Goal: Task Accomplishment & Management: Use online tool/utility

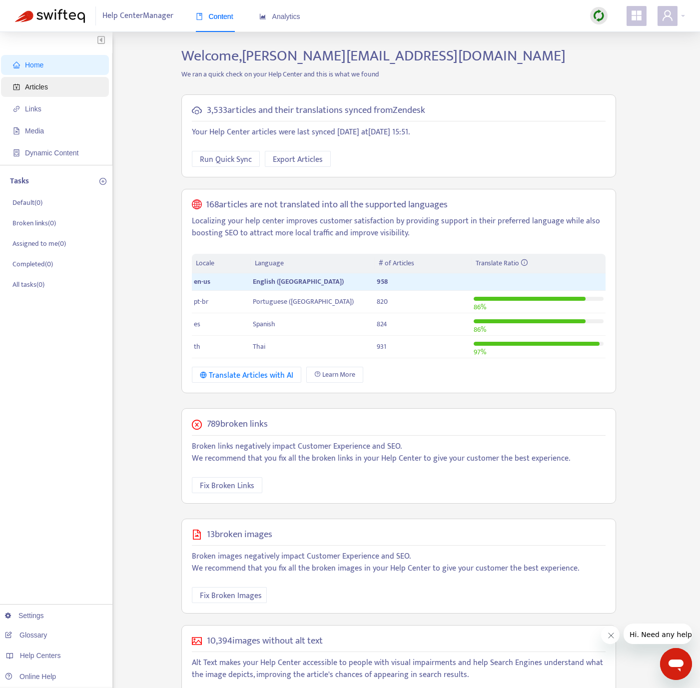
click at [60, 83] on span "Articles" at bounding box center [57, 87] width 88 height 20
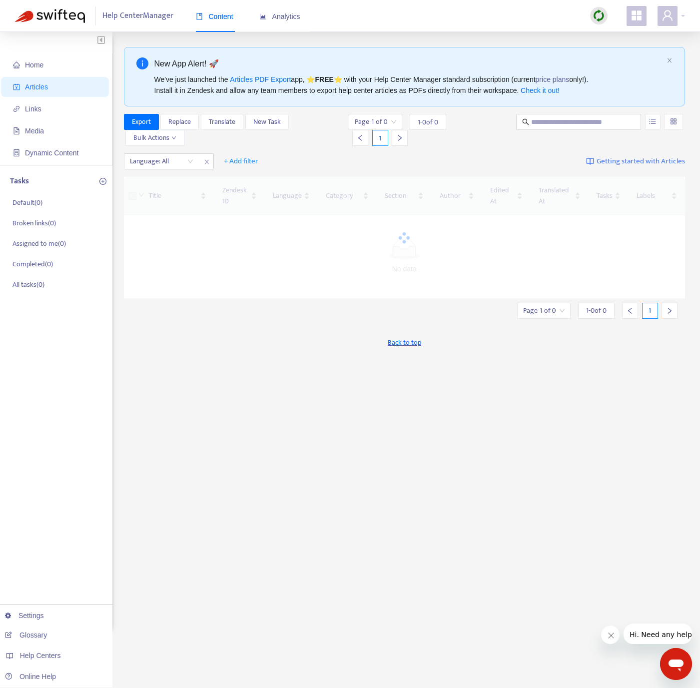
click at [596, 16] on img at bounding box center [598, 15] width 12 height 12
click at [604, 40] on link "Quick Sync" at bounding box center [619, 35] width 42 height 11
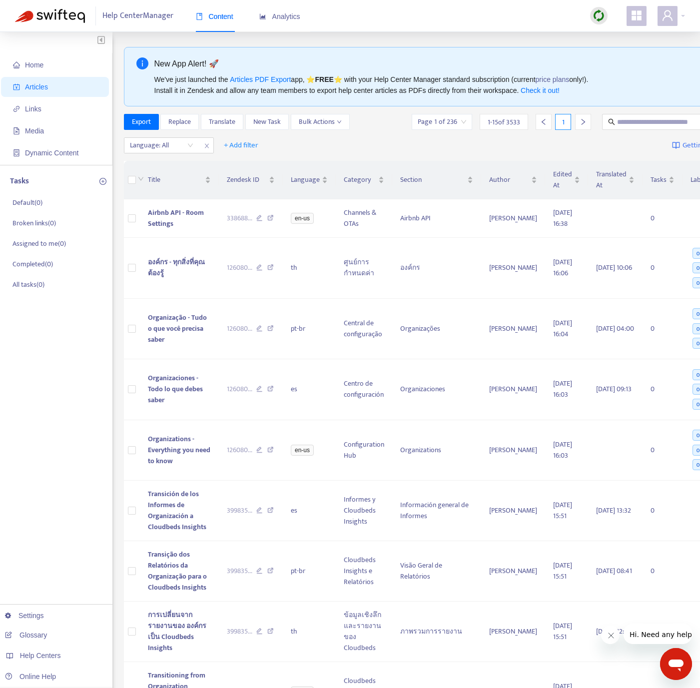
click at [598, 19] on img at bounding box center [598, 15] width 12 height 12
click at [622, 38] on link "Quick Sync" at bounding box center [619, 35] width 42 height 11
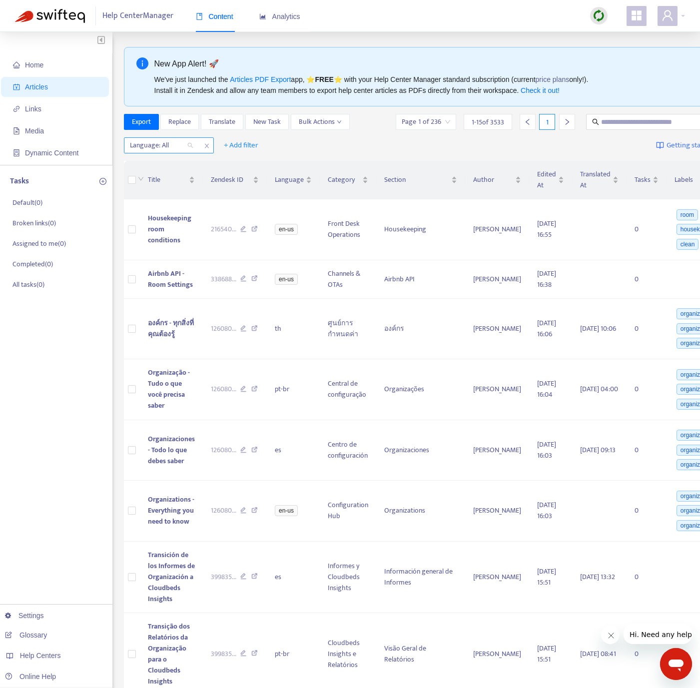
click at [162, 151] on div at bounding box center [156, 145] width 60 height 12
click at [165, 190] on div "pt-br" at bounding box center [219, 198] width 186 height 16
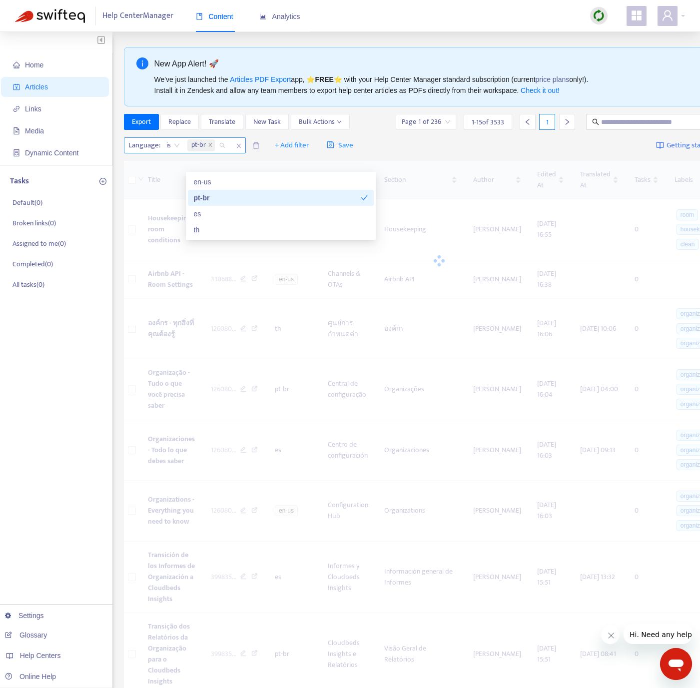
click at [202, 151] on span "pt-br" at bounding box center [198, 145] width 14 height 12
click at [208, 147] on icon "close" at bounding box center [210, 144] width 5 height 5
click at [176, 151] on div at bounding box center [156, 145] width 60 height 12
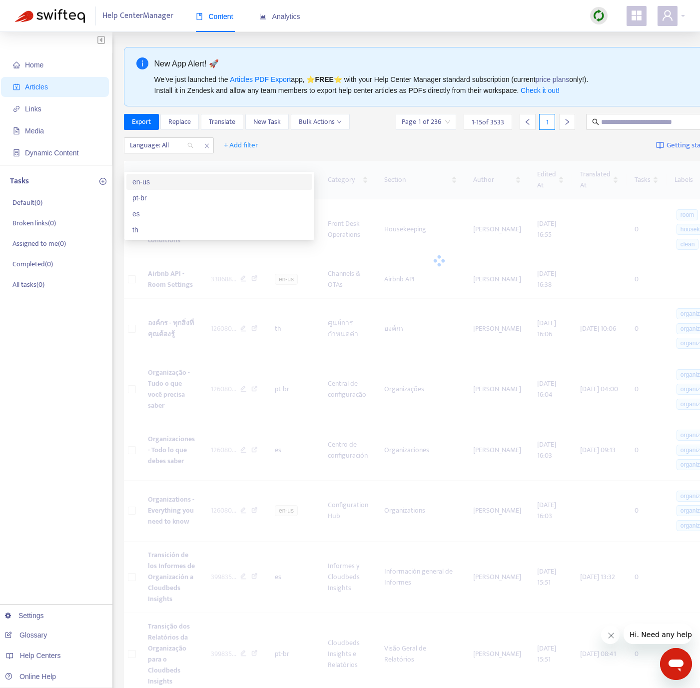
click at [168, 174] on div "en-us" at bounding box center [219, 182] width 186 height 16
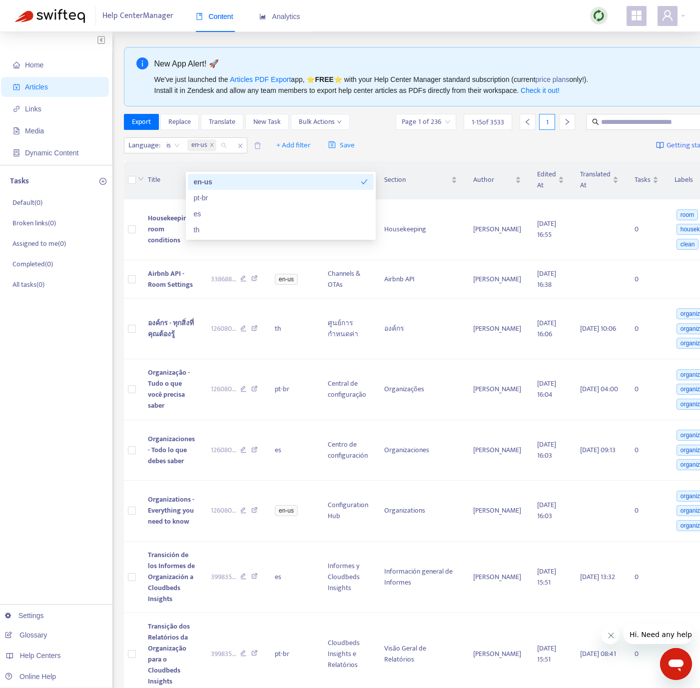
click at [251, 130] on div "Export Replace Translate New Task Bulk Actions" at bounding box center [237, 122] width 226 height 16
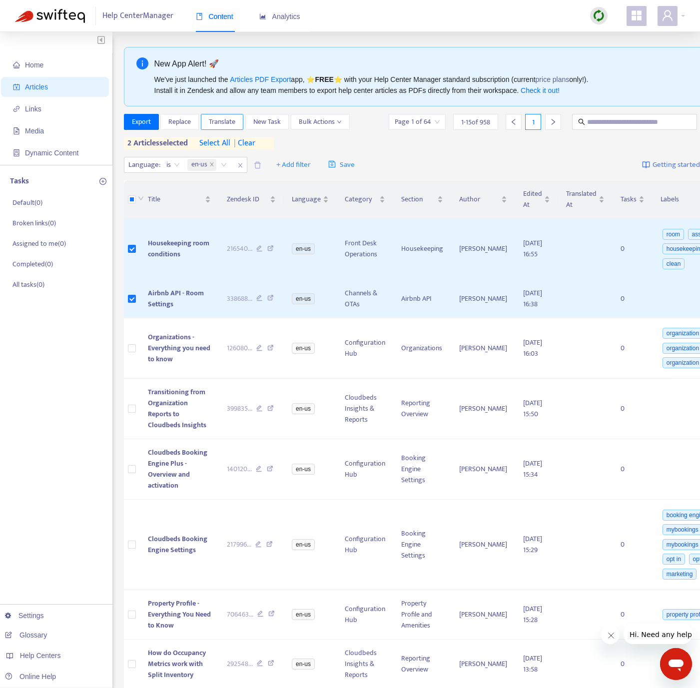
click at [214, 120] on span "Translate" at bounding box center [222, 121] width 26 height 11
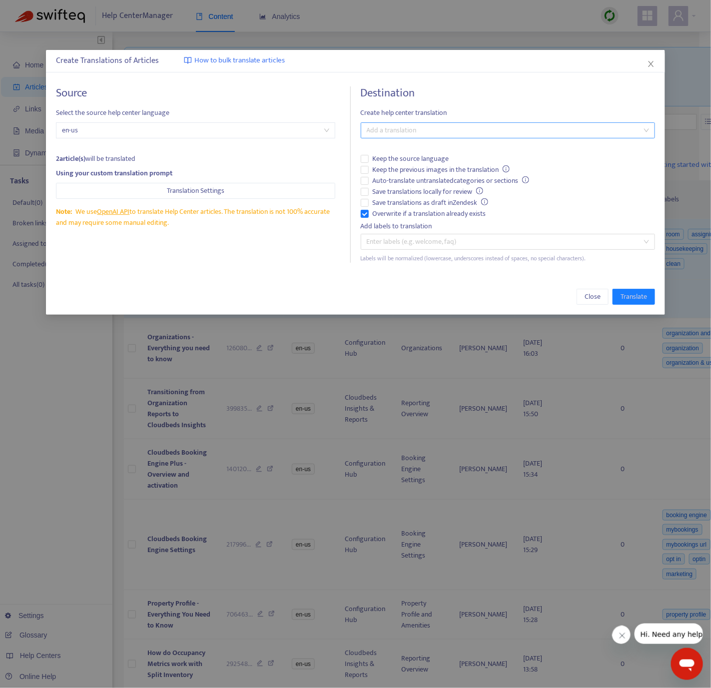
click at [399, 134] on div at bounding box center [502, 130] width 279 height 12
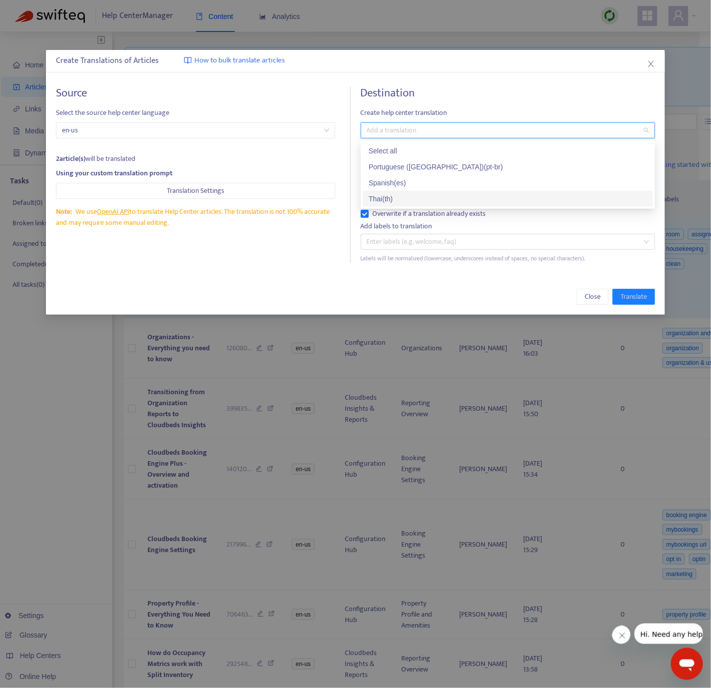
click at [399, 199] on div "Thai ( th )" at bounding box center [508, 198] width 278 height 11
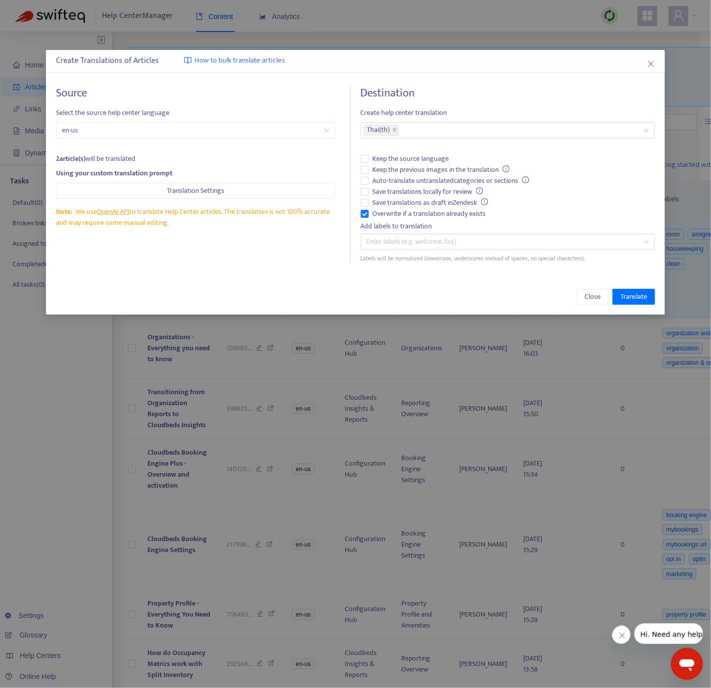
click at [209, 278] on div "Create Translations of Articles How to bulk translate articles Source Select th…" at bounding box center [355, 182] width 619 height 265
click at [618, 294] on button "Translate" at bounding box center [633, 297] width 42 height 16
